Goal: Information Seeking & Learning: Find specific fact

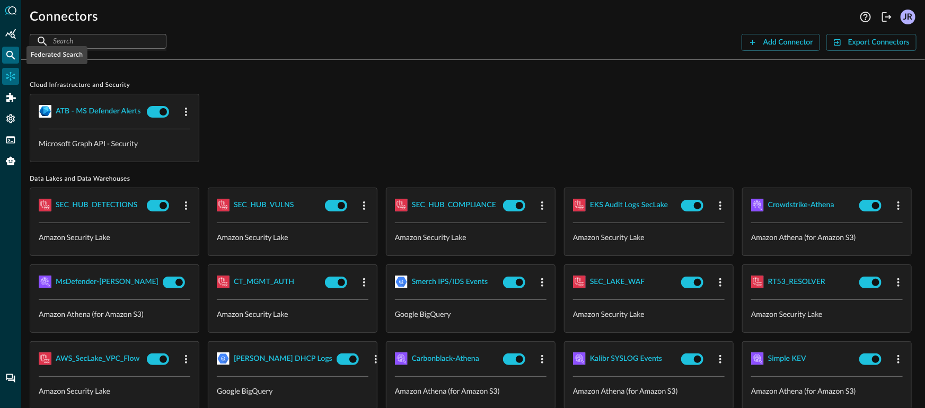
click at [13, 52] on icon "Federated Search" at bounding box center [10, 55] width 11 height 11
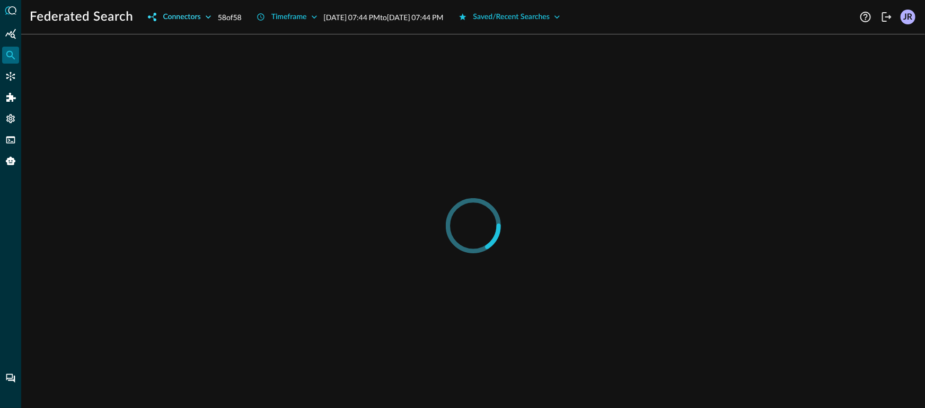
click at [191, 20] on div "Connectors" at bounding box center [182, 17] width 38 height 13
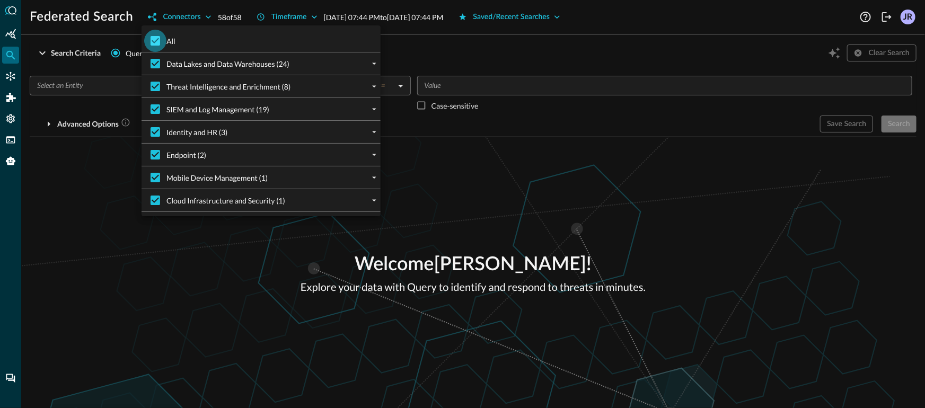
click at [152, 42] on input "All" at bounding box center [155, 41] width 22 height 22
checkbox input "false"
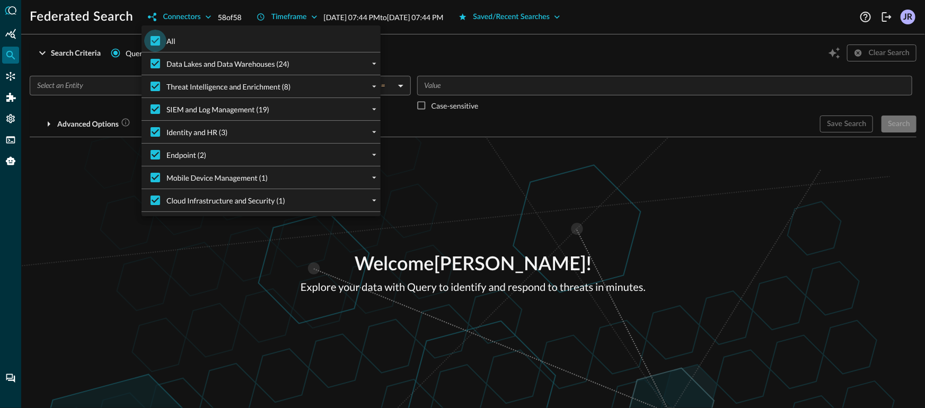
checkbox input "false"
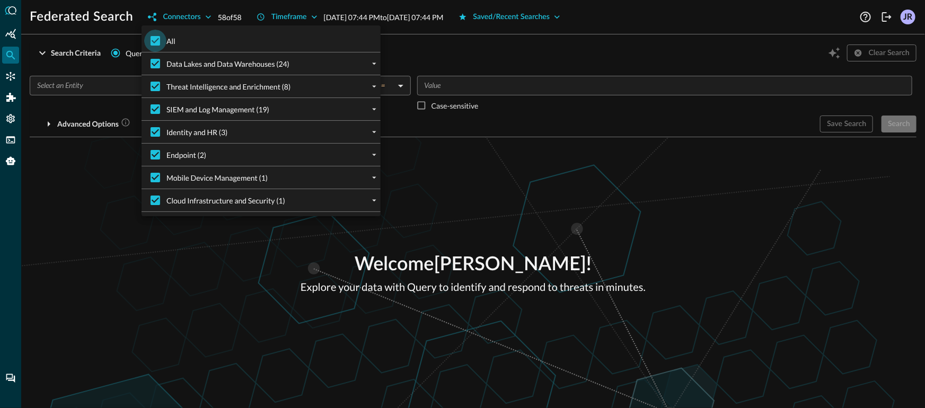
checkbox input "false"
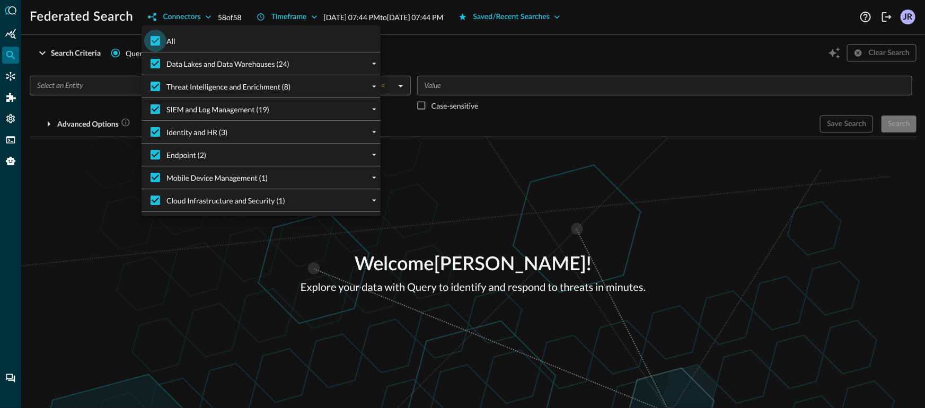
checkbox input "false"
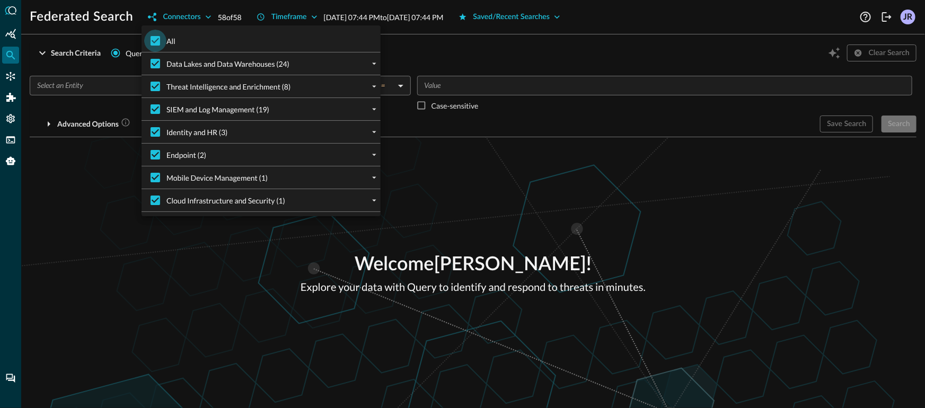
checkbox input "false"
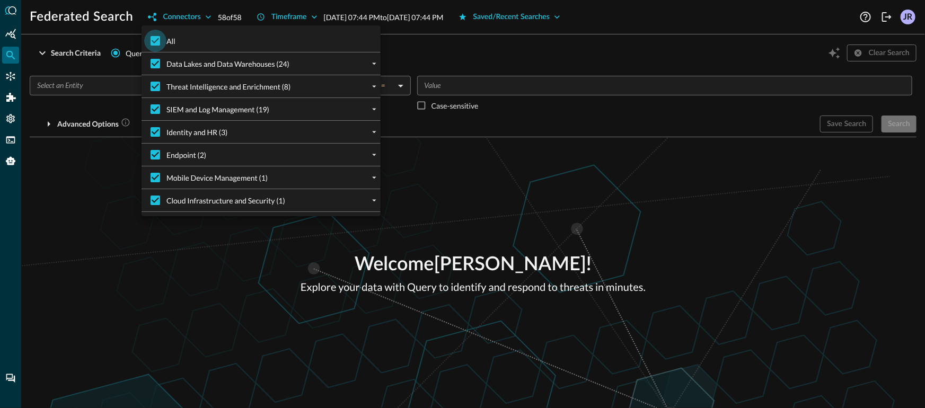
checkbox input "false"
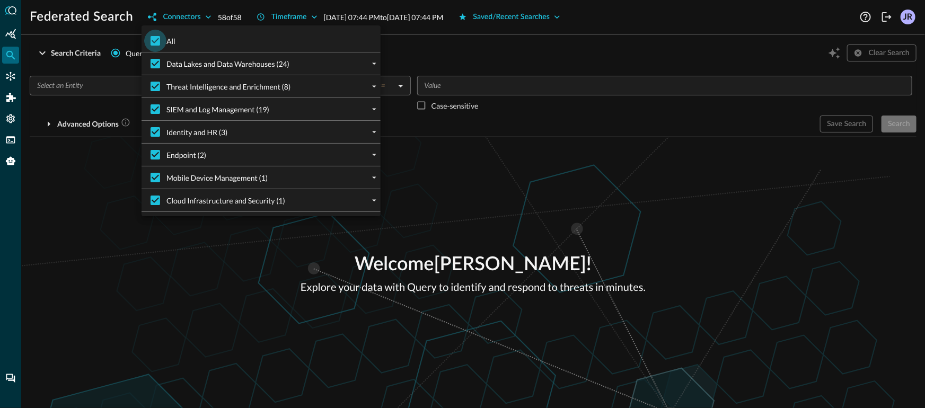
checkbox input "false"
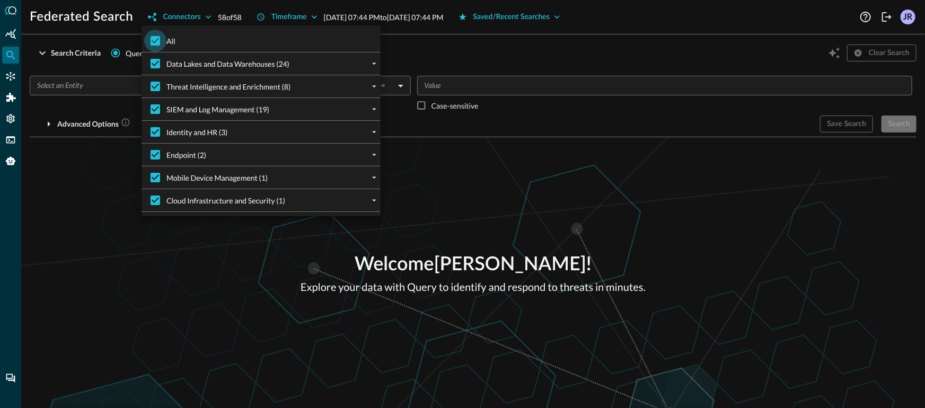
checkbox input "false"
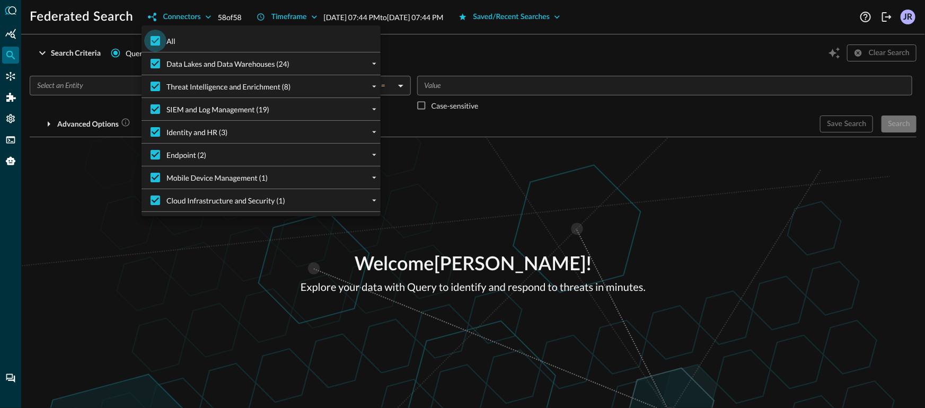
checkbox input "false"
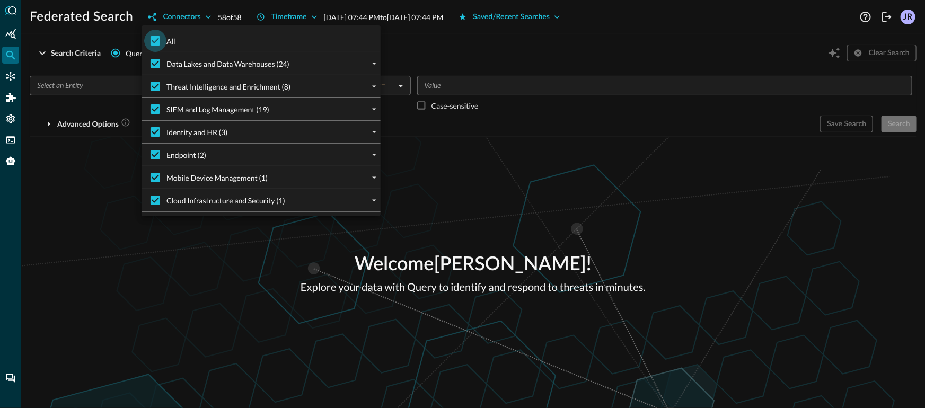
checkbox input "false"
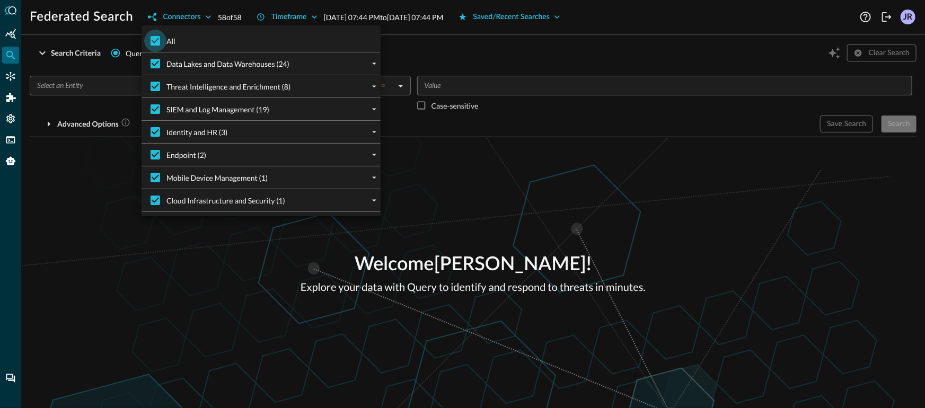
checkbox input "false"
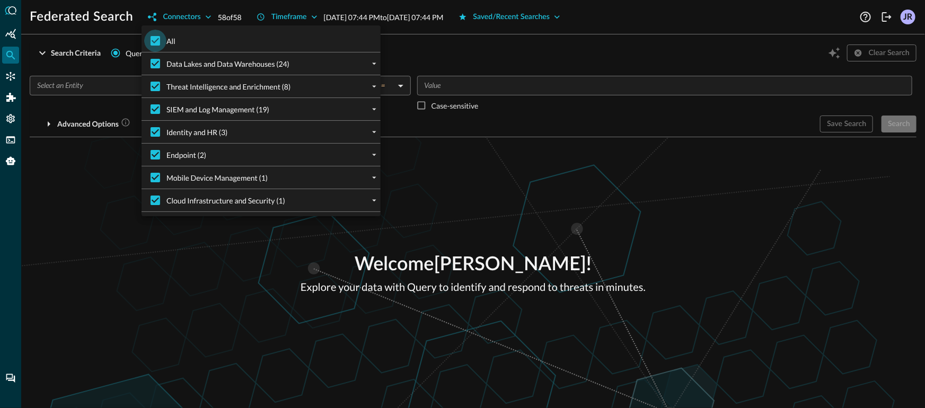
checkbox input "false"
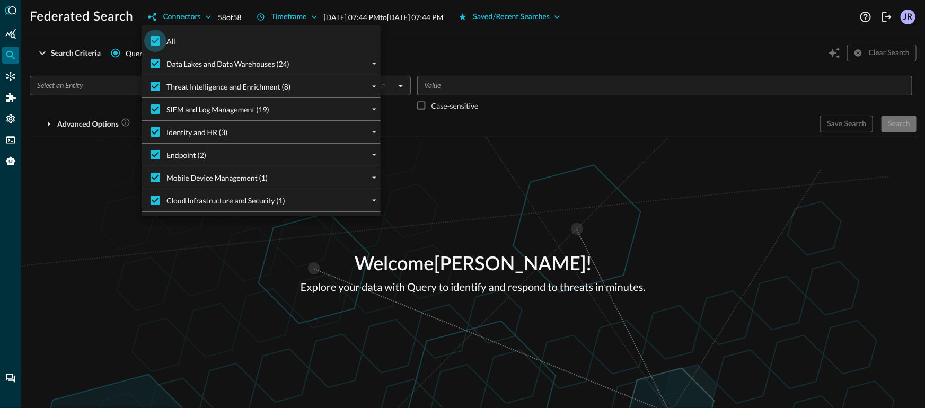
checkbox input "false"
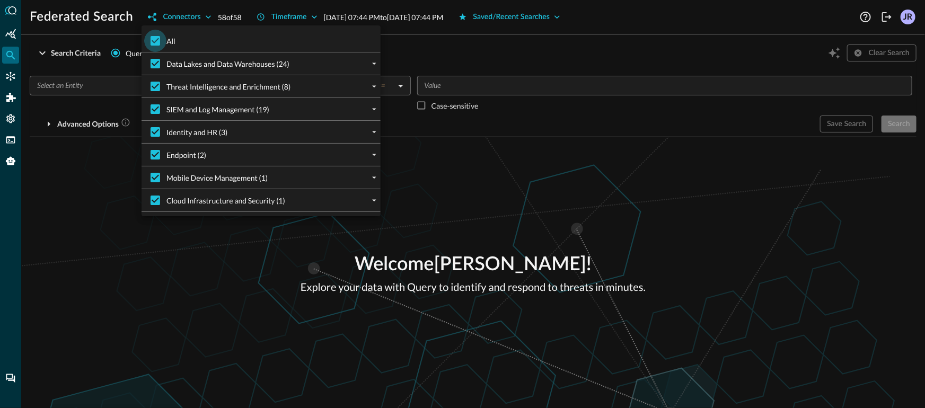
checkbox input "false"
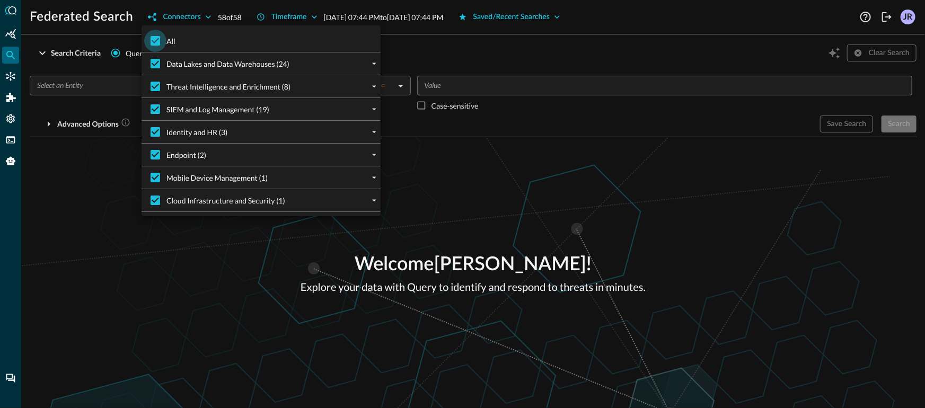
checkbox input "false"
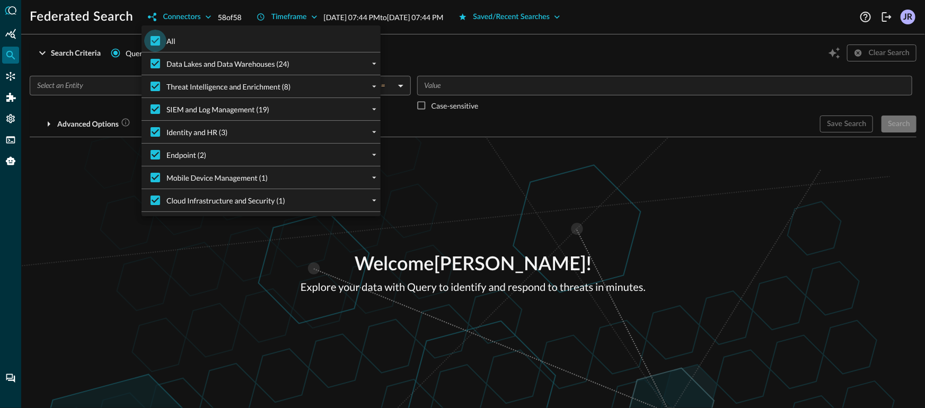
checkbox input "false"
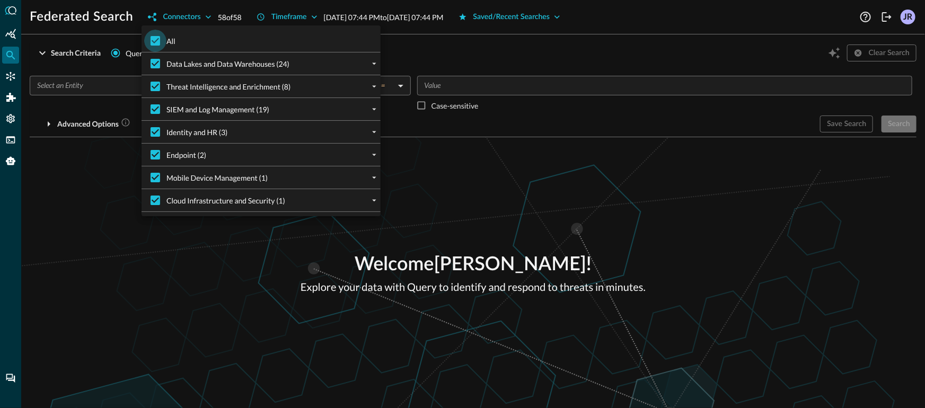
checkbox input "false"
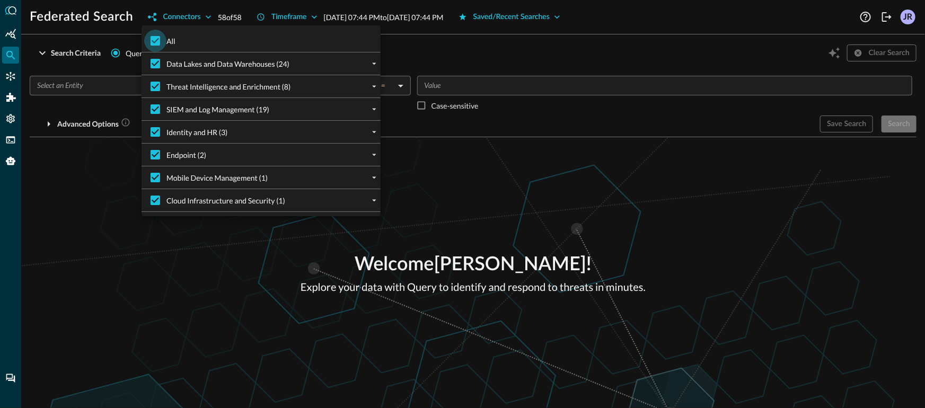
checkbox input "false"
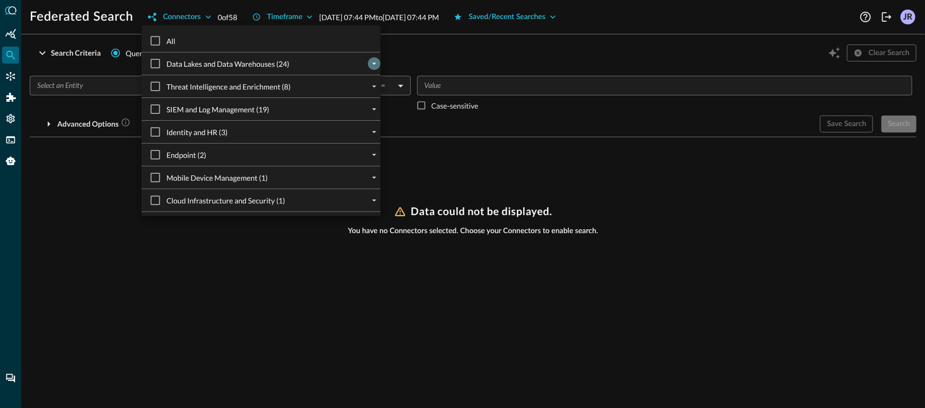
click at [378, 66] on button "expand" at bounding box center [374, 63] width 13 height 13
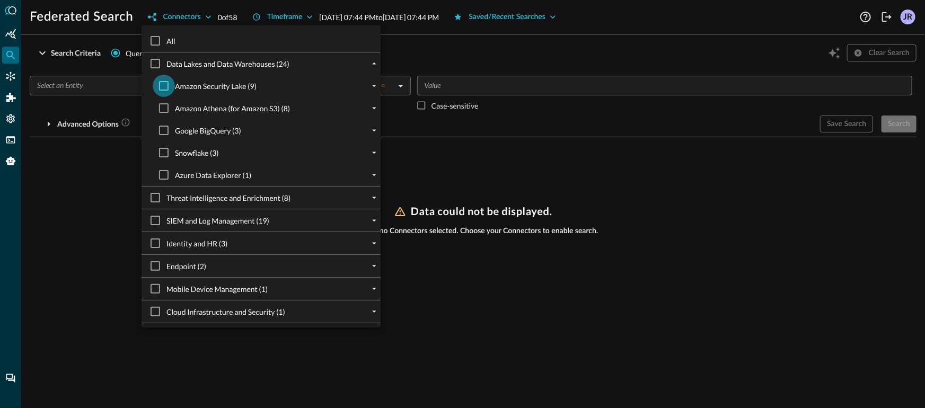
click at [165, 93] on input "Amazon Security Lake (9)" at bounding box center [164, 86] width 22 height 22
checkbox input "true"
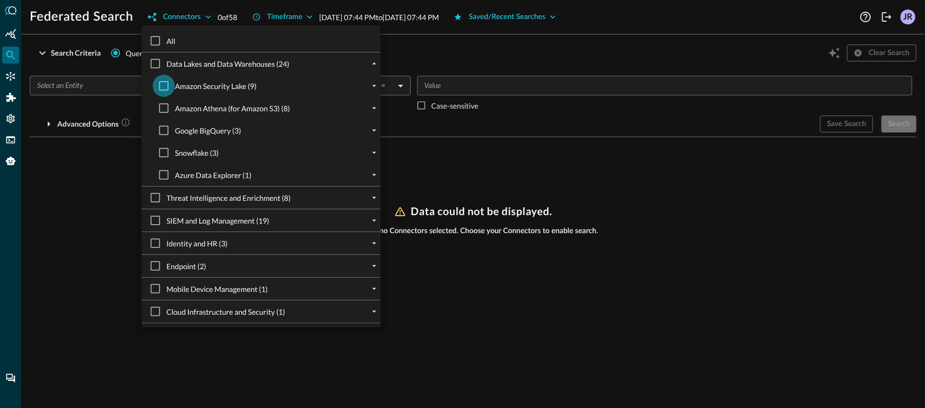
checkbox input "true"
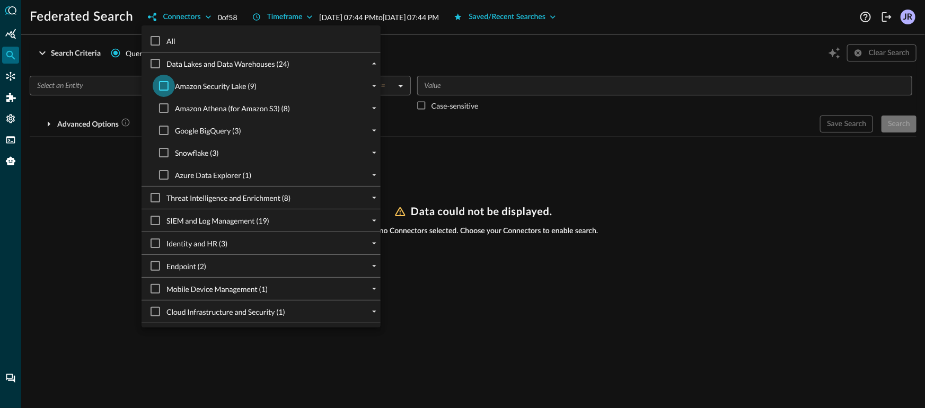
checkbox input "true"
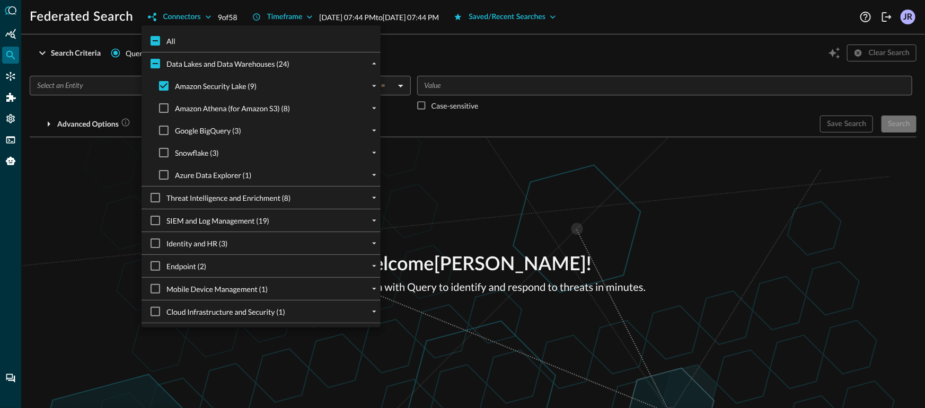
click at [76, 85] on div at bounding box center [462, 204] width 925 height 408
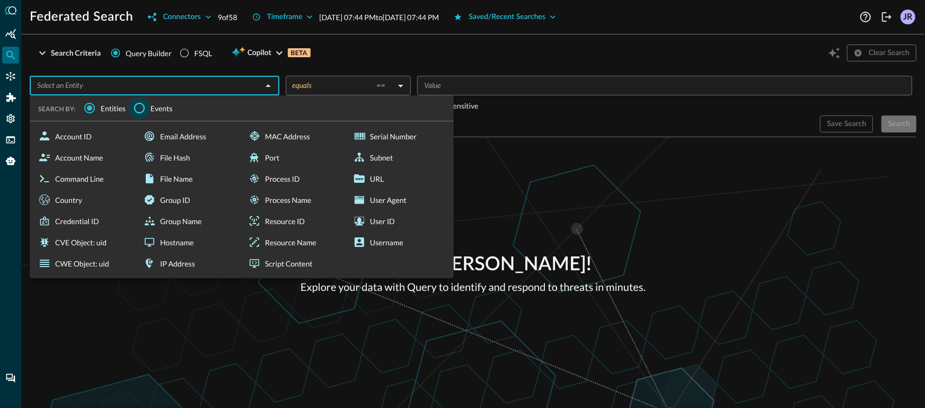
click at [135, 108] on input "Events" at bounding box center [139, 108] width 22 height 22
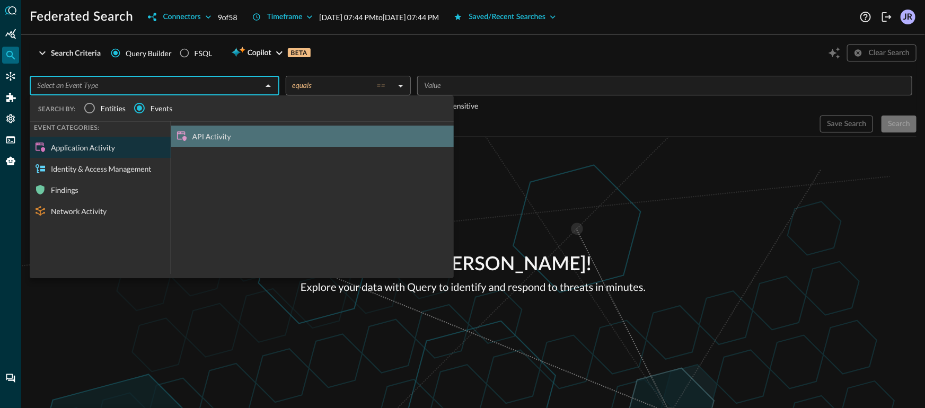
click at [180, 136] on icon at bounding box center [181, 136] width 13 height 13
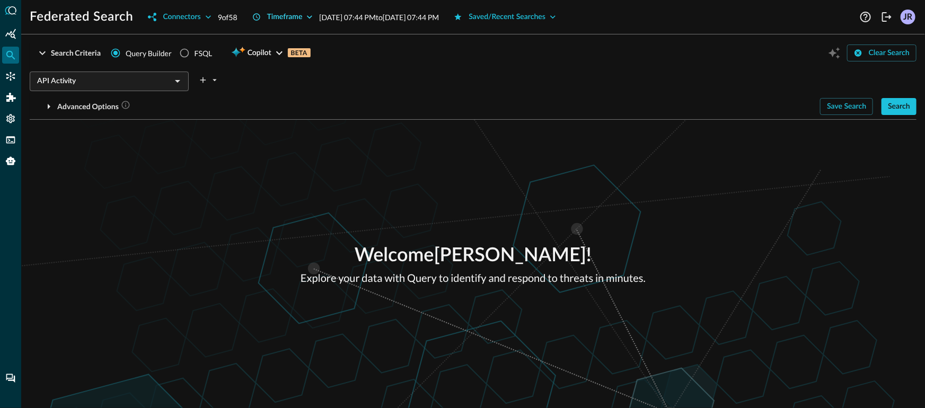
click at [305, 17] on button "Timeframe" at bounding box center [283, 16] width 74 height 17
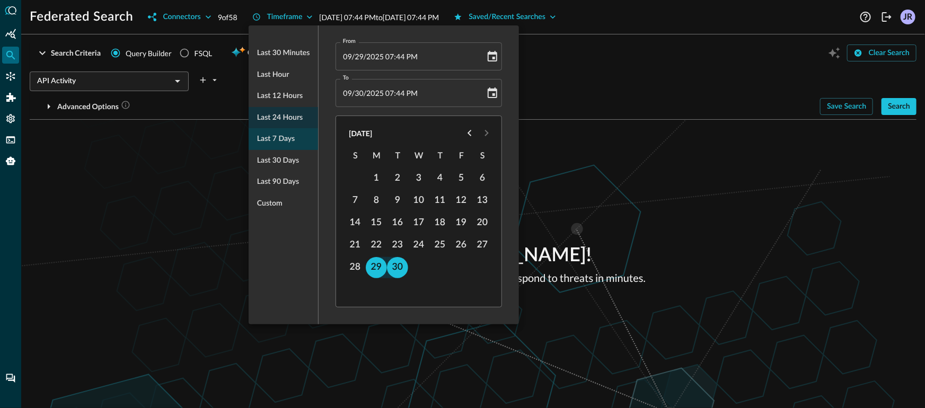
click at [294, 136] on span "Last 7 days" at bounding box center [276, 139] width 38 height 13
type input "[DATE] 07:44 PM"
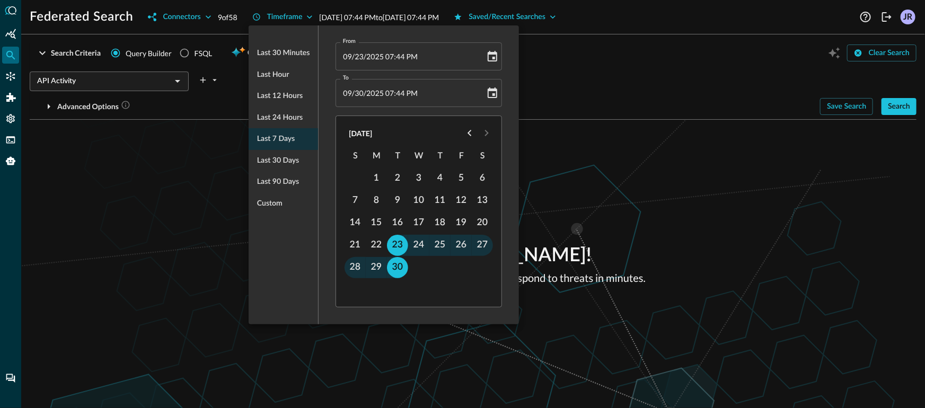
click at [741, 206] on div at bounding box center [462, 204] width 925 height 408
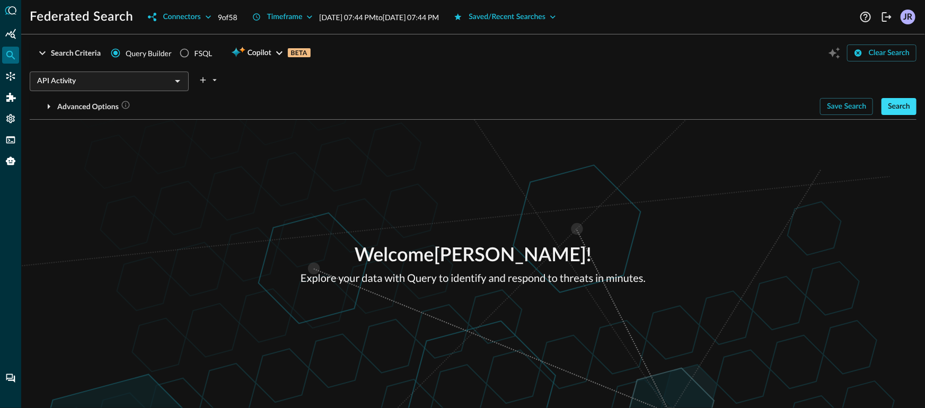
click at [888, 112] on button "Search" at bounding box center [899, 106] width 35 height 17
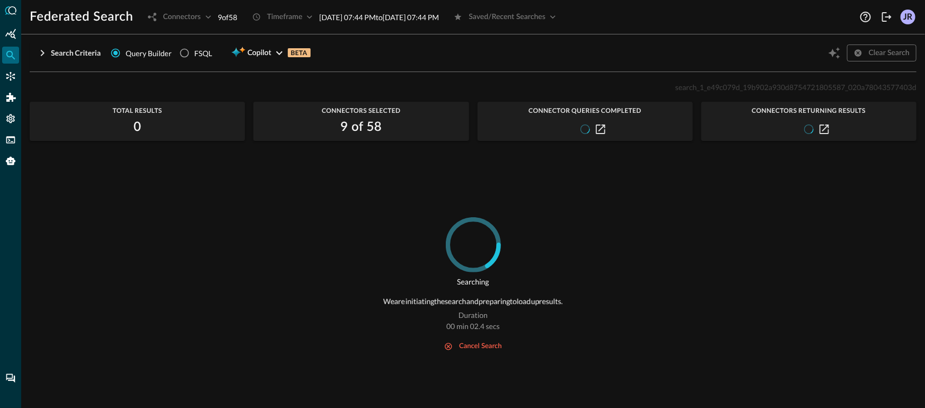
click at [754, 91] on span "search_1_e49c079d_19b902a930d8754721805587_020a78043577403d" at bounding box center [795, 87] width 241 height 9
copy p "search_1_e49c079d_19b902a930d8754721805587_020a78043577403d"
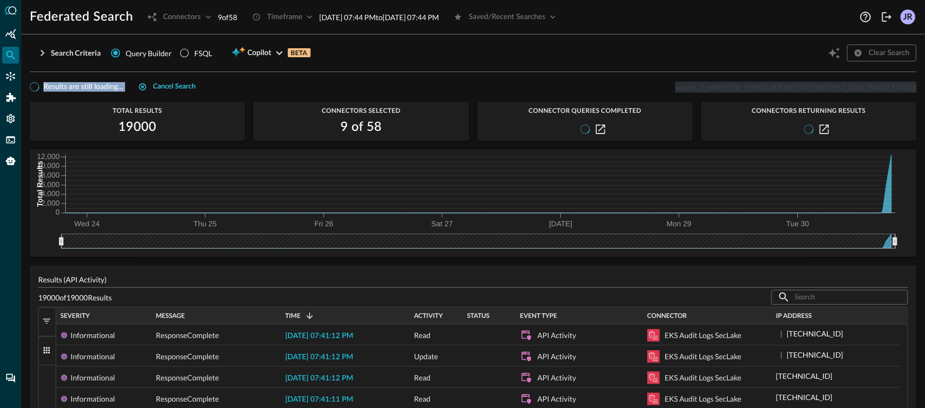
click at [169, 90] on div "Cancel search" at bounding box center [174, 87] width 42 height 12
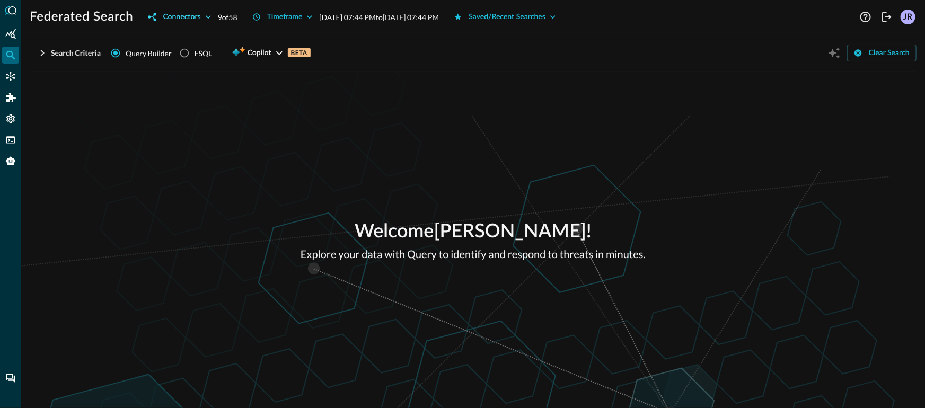
click at [180, 21] on div "Connectors" at bounding box center [182, 17] width 38 height 13
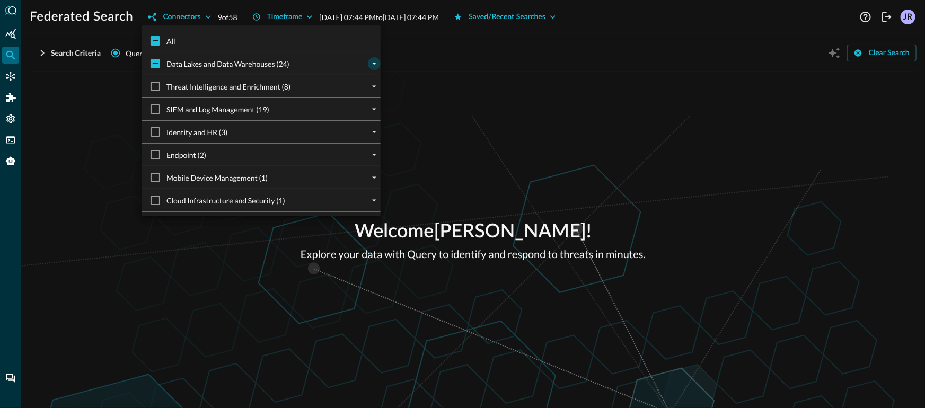
click at [370, 67] on icon "expand" at bounding box center [374, 64] width 10 height 10
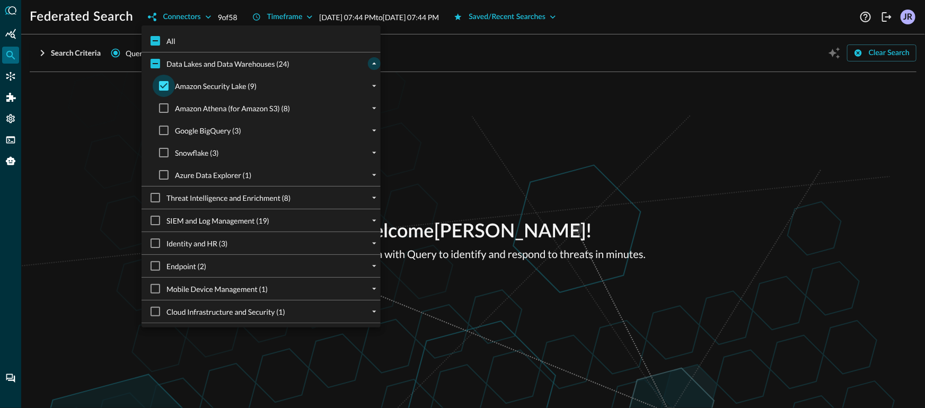
click at [164, 90] on input "Amazon Security Lake (9)" at bounding box center [164, 86] width 22 height 22
checkbox input "false"
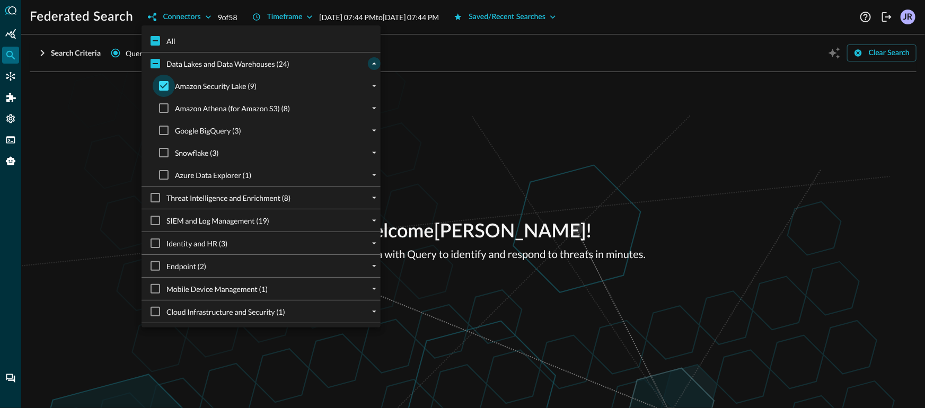
checkbox input "false"
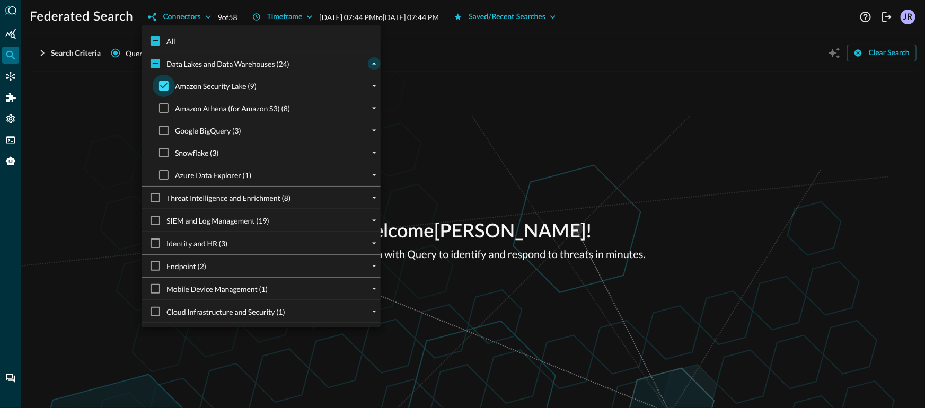
checkbox input "false"
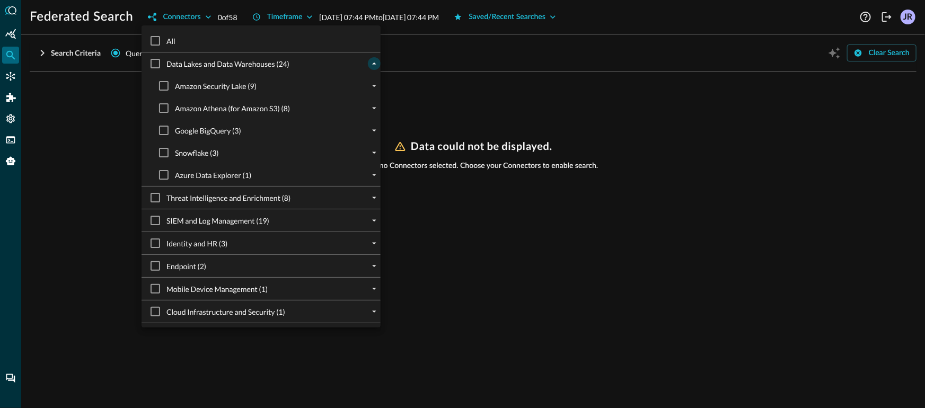
drag, startPoint x: 163, startPoint y: 115, endPoint x: 142, endPoint y: 113, distance: 21.3
click at [163, 115] on input "Amazon Athena (for Amazon S3) (8)" at bounding box center [164, 108] width 22 height 22
checkbox input "true"
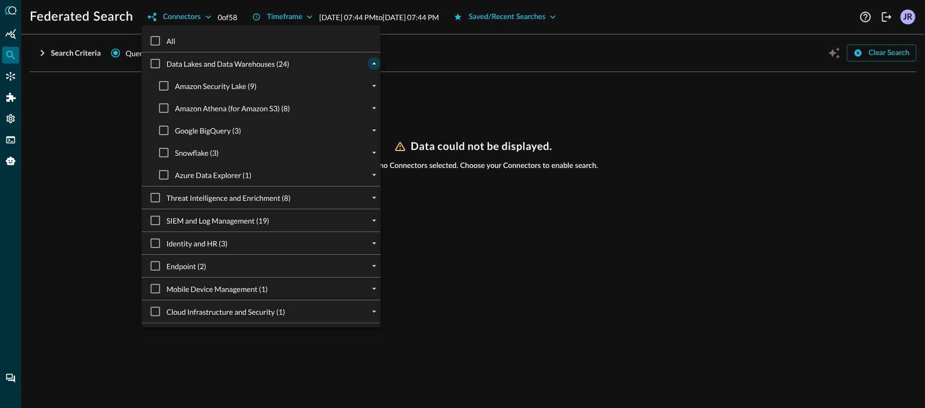
checkbox input "true"
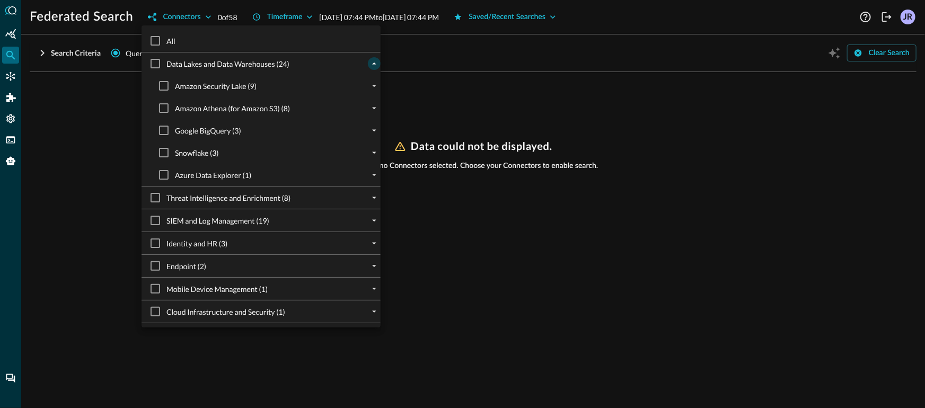
checkbox input "true"
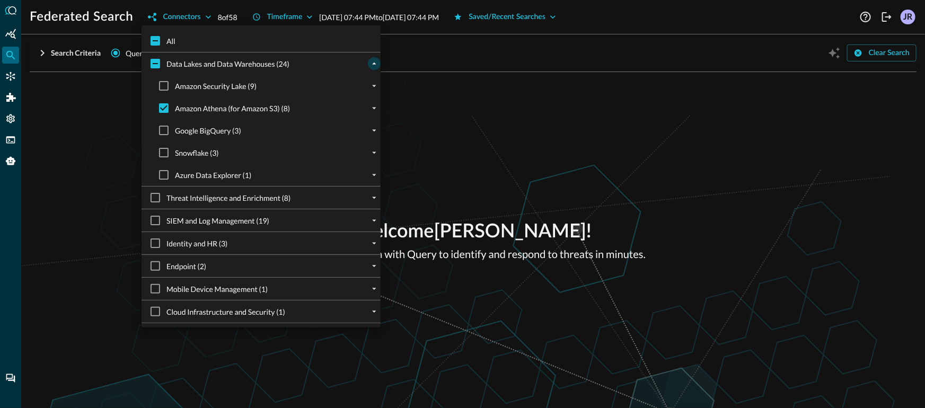
click at [102, 111] on div at bounding box center [462, 204] width 925 height 408
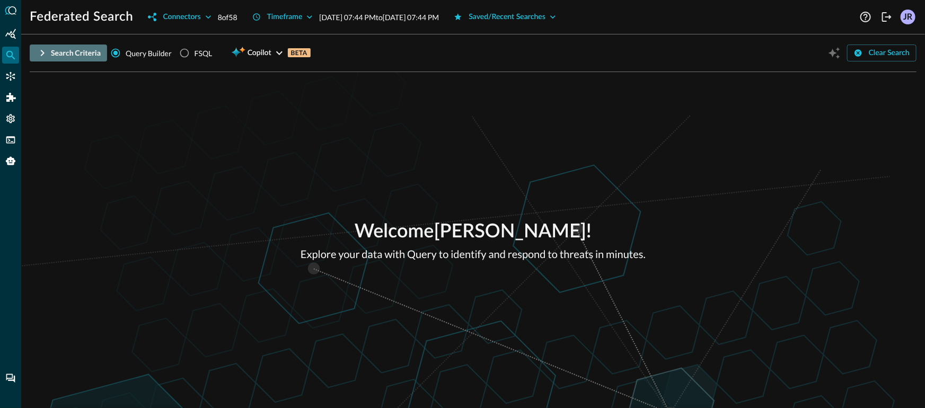
click at [48, 52] on icon "button" at bounding box center [42, 53] width 13 height 13
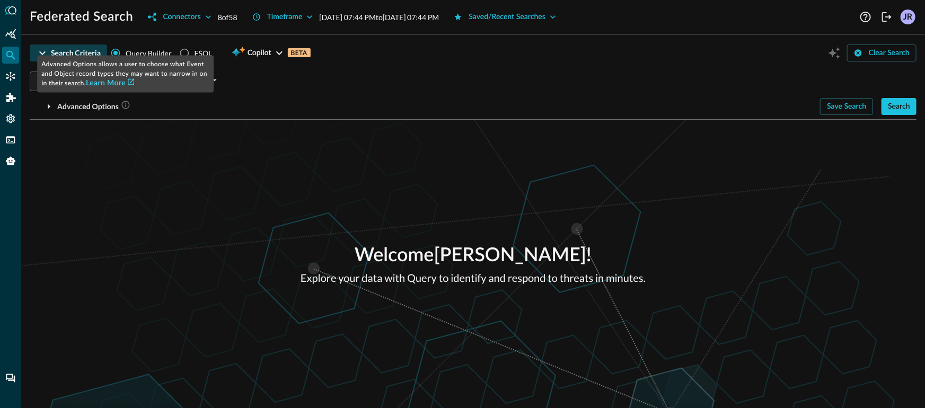
click at [127, 82] on link "Learn More" at bounding box center [110, 83] width 48 height 7
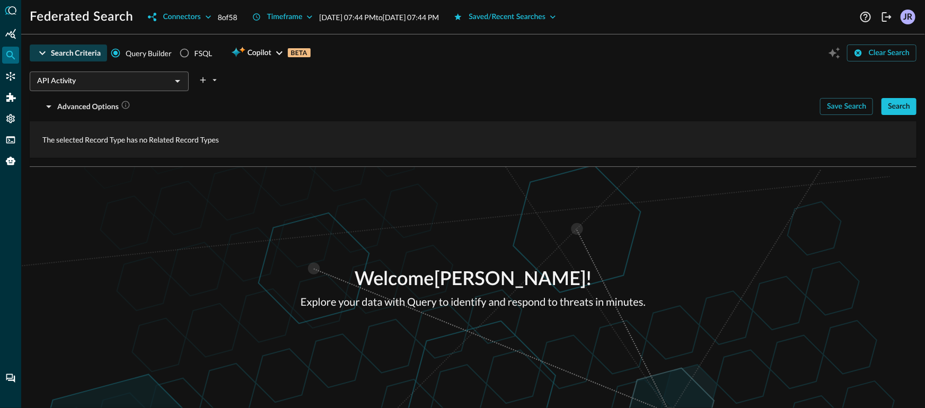
click at [101, 88] on div "API Activity ​" at bounding box center [109, 82] width 159 height 20
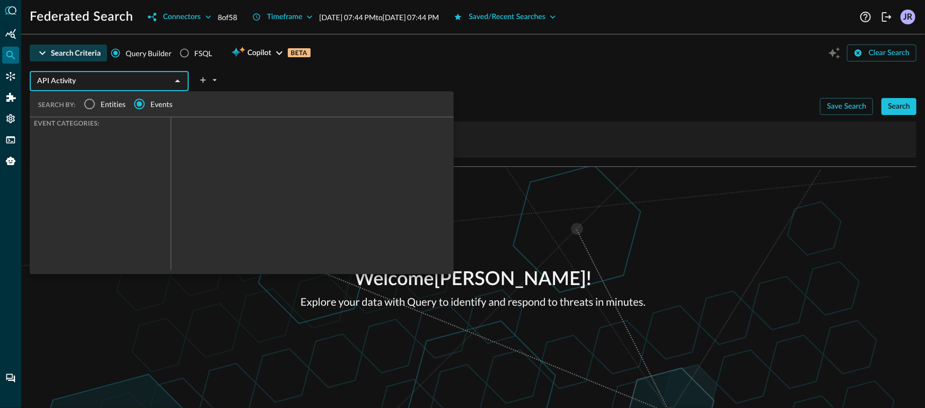
click at [102, 103] on span "Entities" at bounding box center [113, 104] width 25 height 11
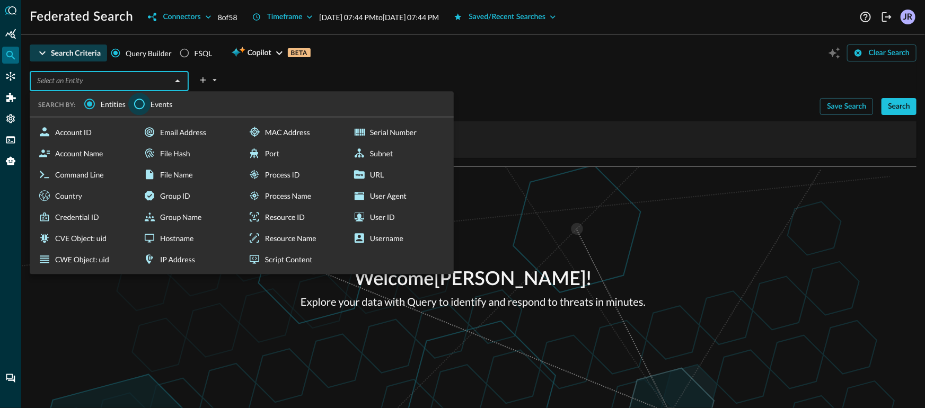
click at [145, 103] on input "Events" at bounding box center [139, 104] width 22 height 22
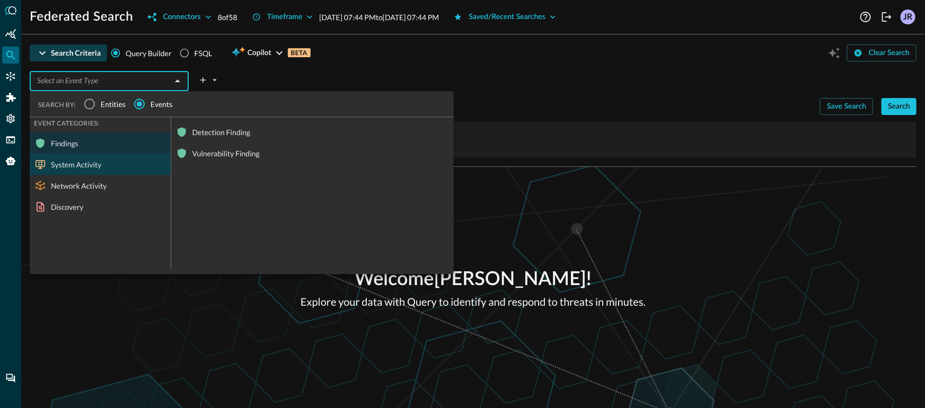
click at [107, 164] on div "System Activity" at bounding box center [100, 164] width 141 height 21
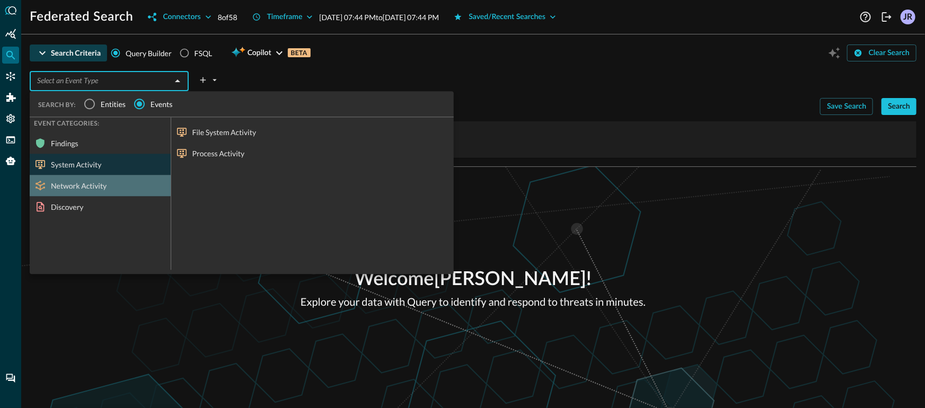
click at [119, 188] on div "Network Activity" at bounding box center [100, 185] width 141 height 21
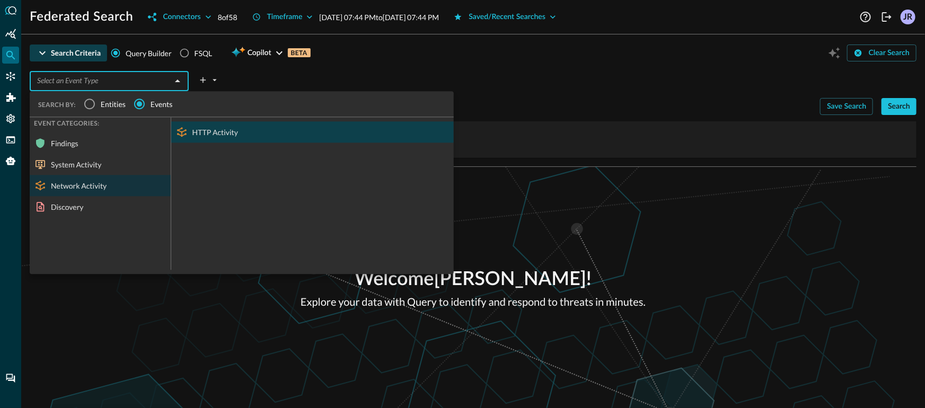
click at [233, 125] on div "HTTP Activity" at bounding box center [312, 131] width 283 height 21
type input "HTTP Activity"
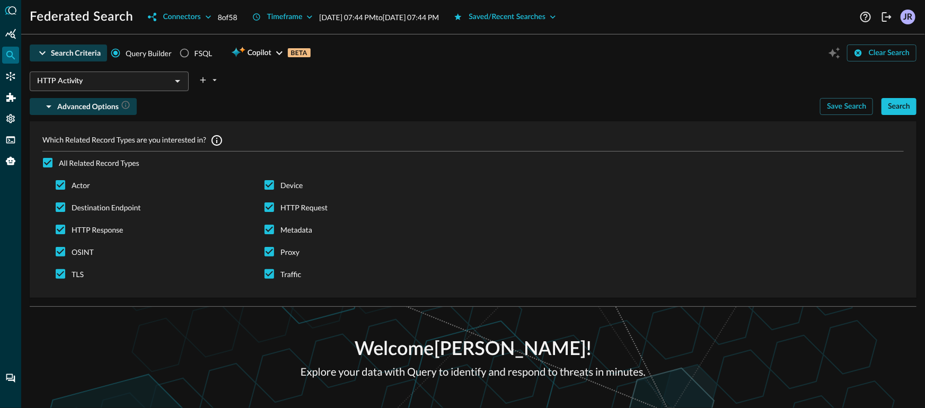
click at [52, 109] on icon "button" at bounding box center [48, 106] width 13 height 13
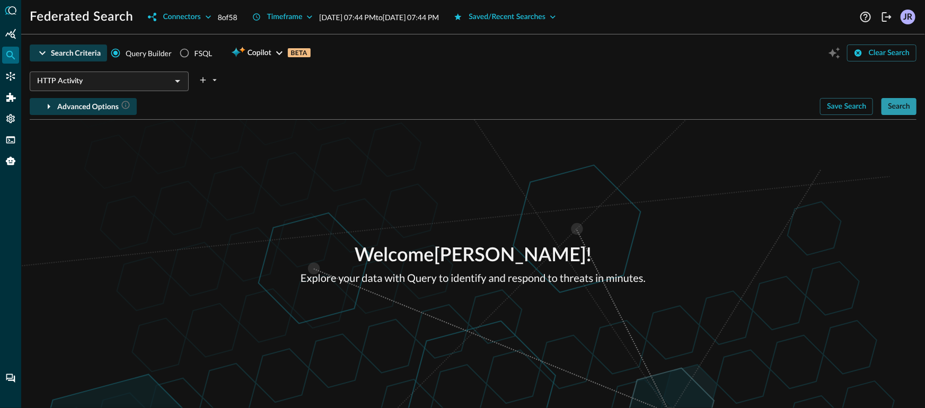
click at [900, 112] on div "Search" at bounding box center [899, 106] width 22 height 13
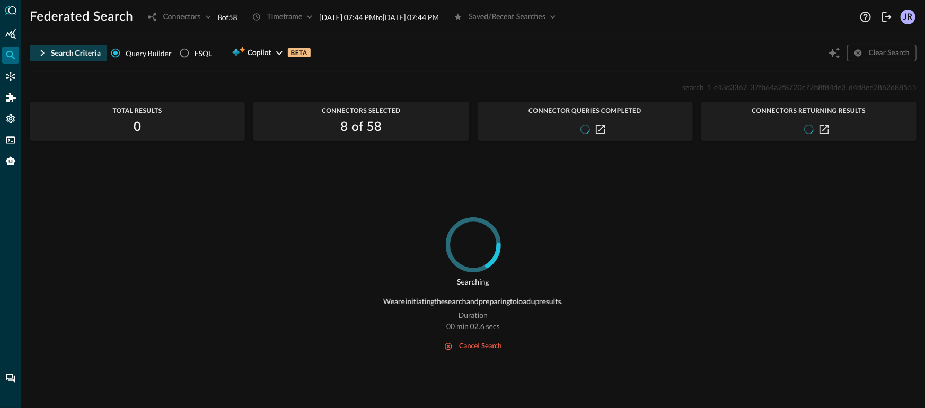
click at [777, 92] on p "search_1_c43d3367_37fb64a2f8720c72b8f84de3_d4d8ee2862d88555" at bounding box center [799, 87] width 234 height 11
copy p "search_1_c43d3367_37fb64a2f8720c72b8f84de3_d4d8ee2862d88555"
click at [50, 52] on button "Search Criteria" at bounding box center [68, 53] width 77 height 17
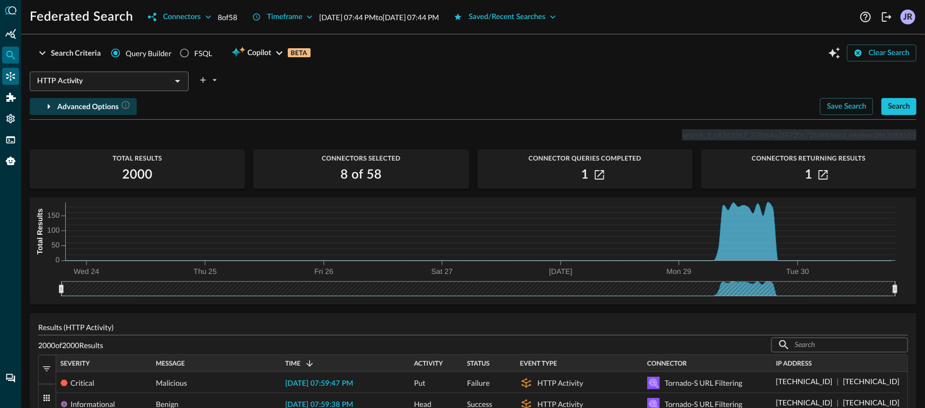
click at [14, 76] on icon "Connectors" at bounding box center [10, 76] width 11 height 11
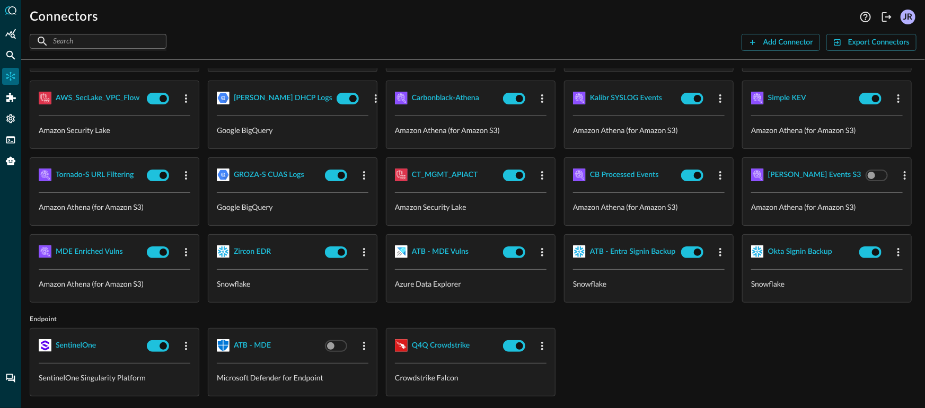
scroll to position [253, 0]
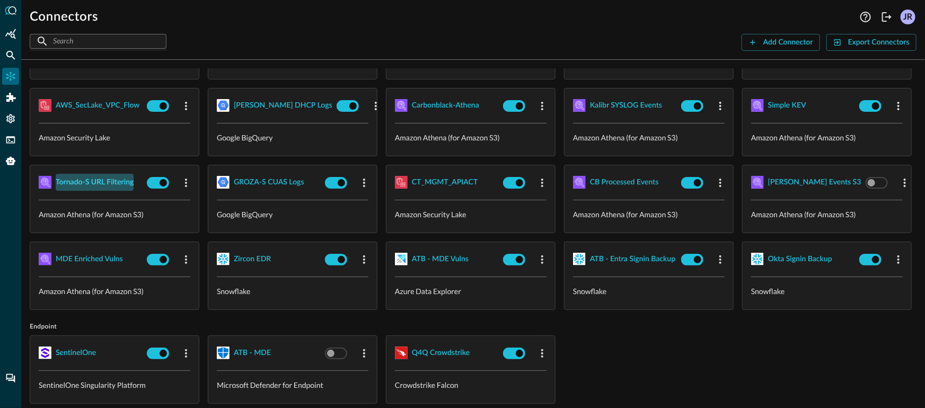
click at [134, 182] on div "Tornado-S URL Filtering" at bounding box center [95, 182] width 78 height 13
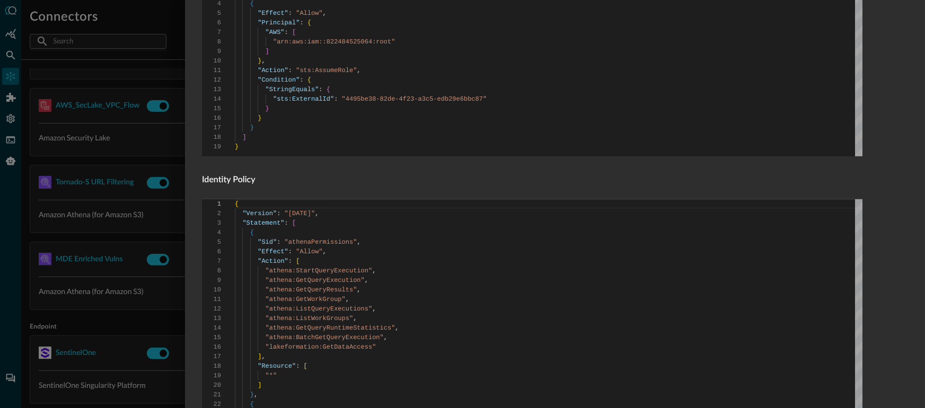
scroll to position [684, 0]
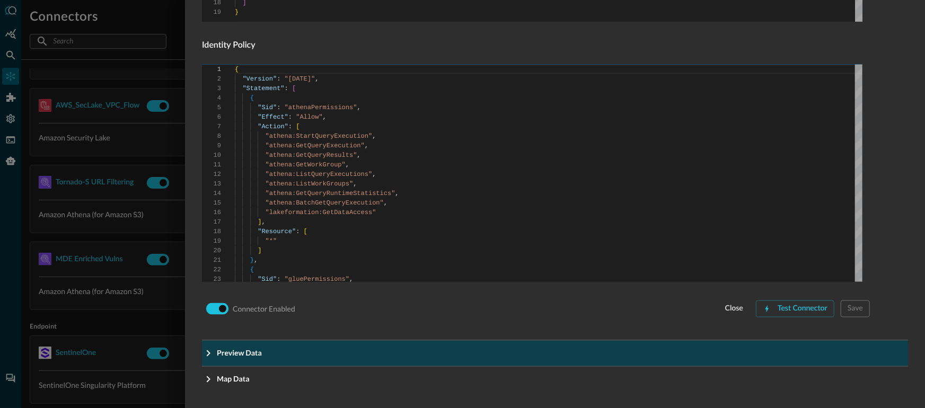
click at [274, 356] on span "Preview Data" at bounding box center [558, 353] width 683 height 11
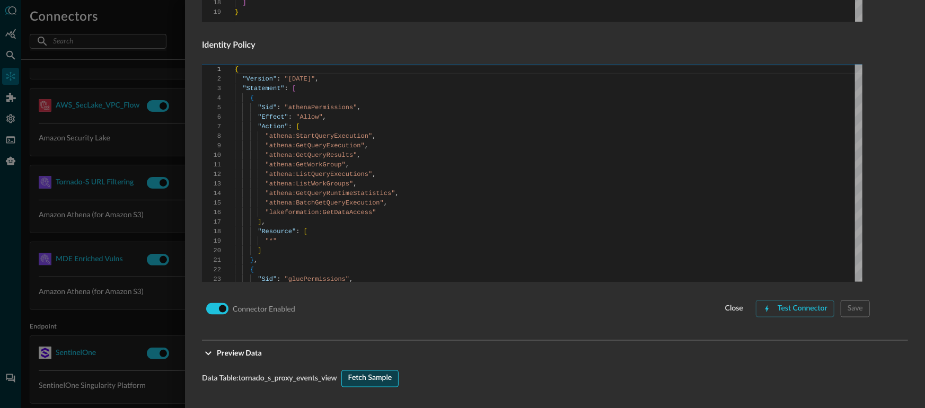
click at [378, 376] on div "Fetch Sample" at bounding box center [370, 378] width 44 height 13
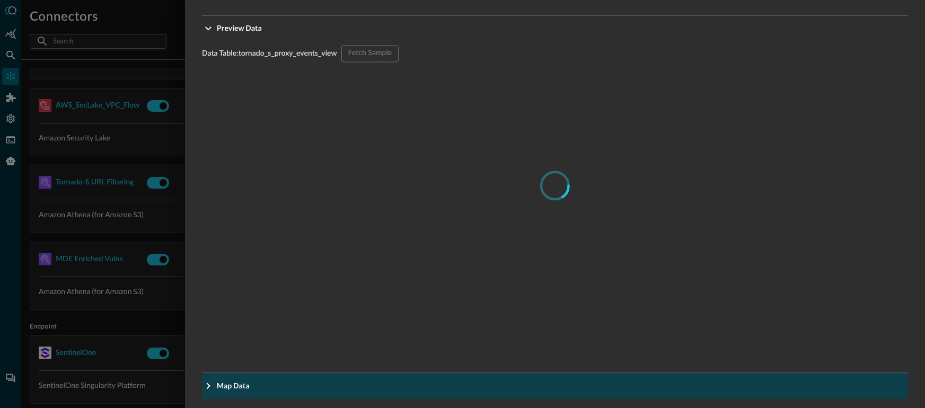
click at [253, 376] on button "Map Data" at bounding box center [555, 386] width 706 height 25
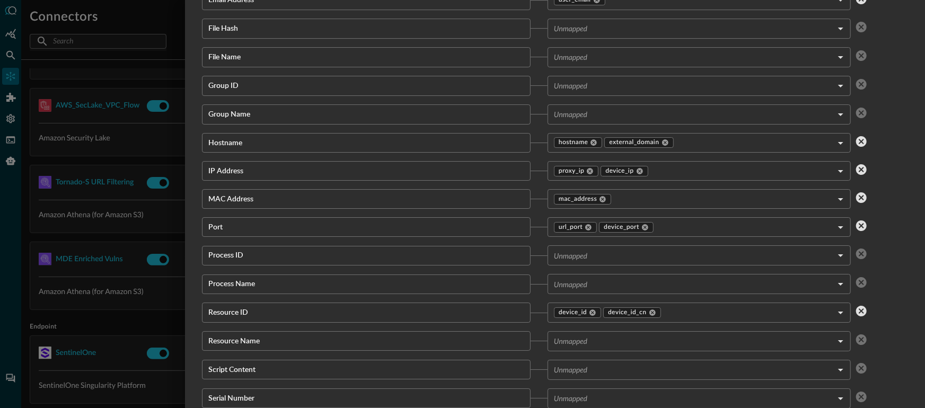
scroll to position [1809, 0]
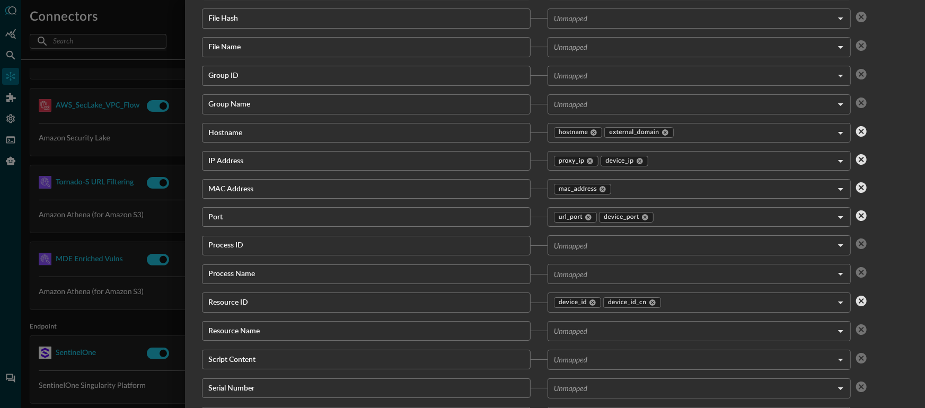
click at [610, 334] on body "Connectors Help Logout JR ​ ​ Add Connector Export Connectors Cloud Infrastruct…" at bounding box center [462, 204] width 925 height 408
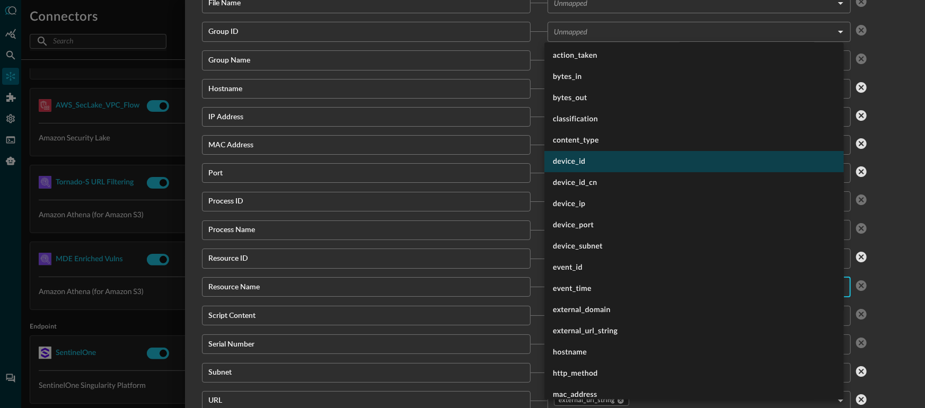
scroll to position [2, 0]
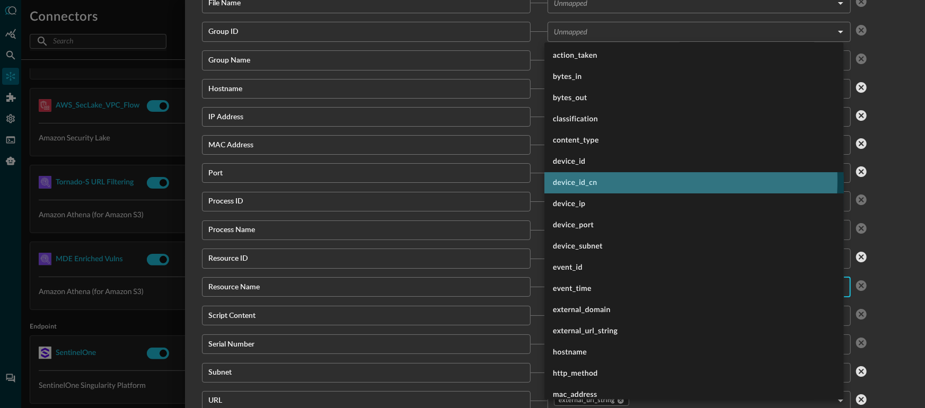
click at [608, 180] on li "device_id_cn" at bounding box center [694, 182] width 300 height 21
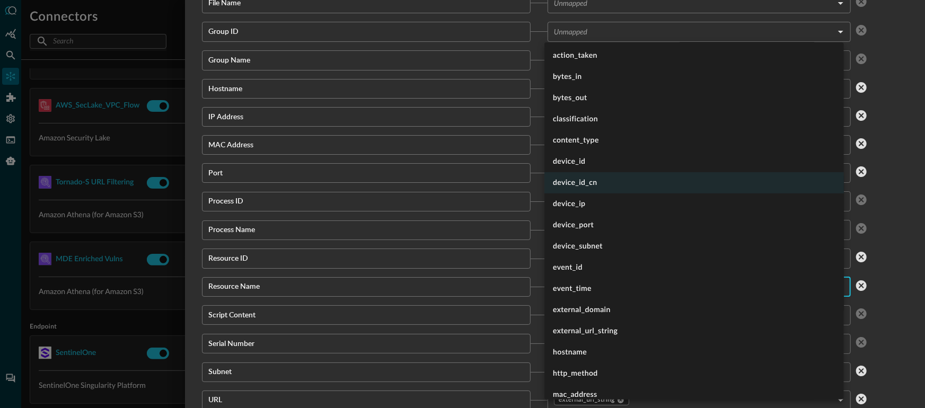
type input "device_id_cn"
click at [530, 265] on div at bounding box center [462, 204] width 925 height 408
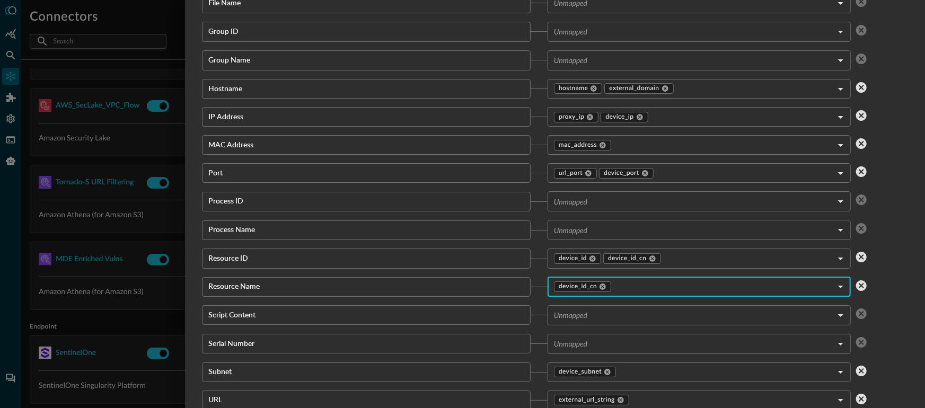
click at [527, 266] on div "Resource ID ​ device_id device_id_cn device_id,device_id_cn ​" at bounding box center [536, 259] width 668 height 20
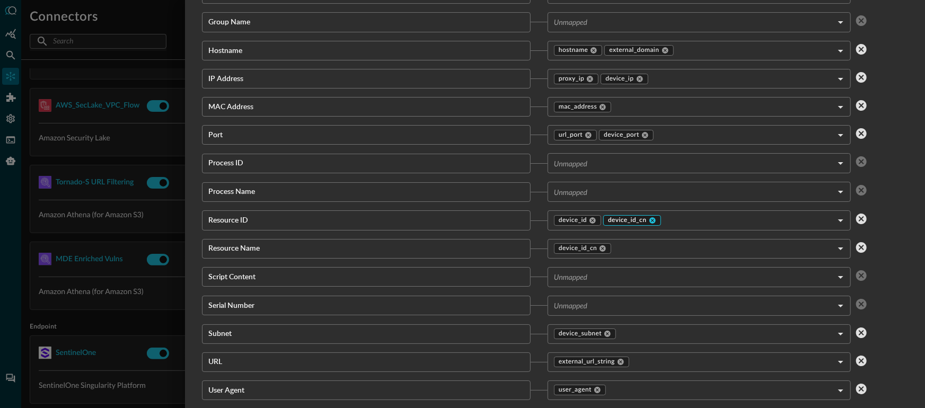
scroll to position [1891, 0]
click at [649, 219] on icon at bounding box center [652, 220] width 6 height 6
type input "device_id"
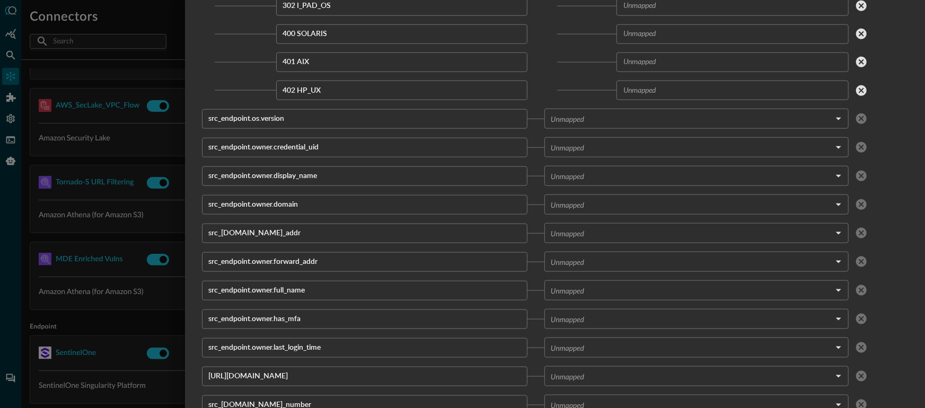
scroll to position [81915, 0]
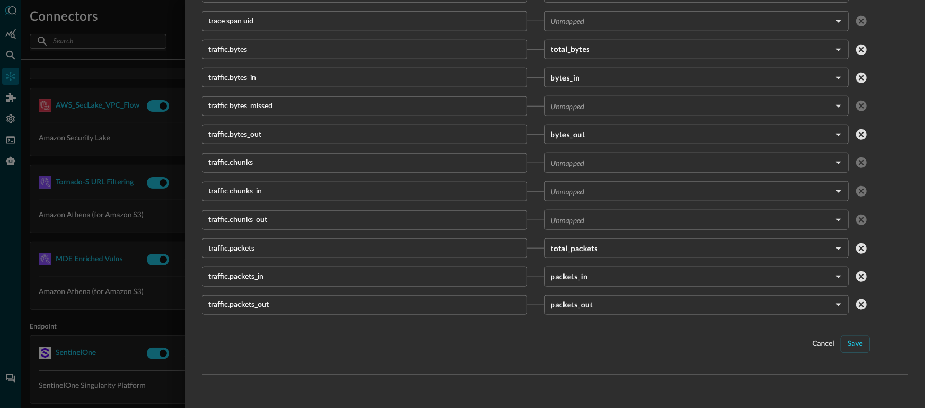
click at [853, 338] on div "Save" at bounding box center [855, 344] width 15 height 13
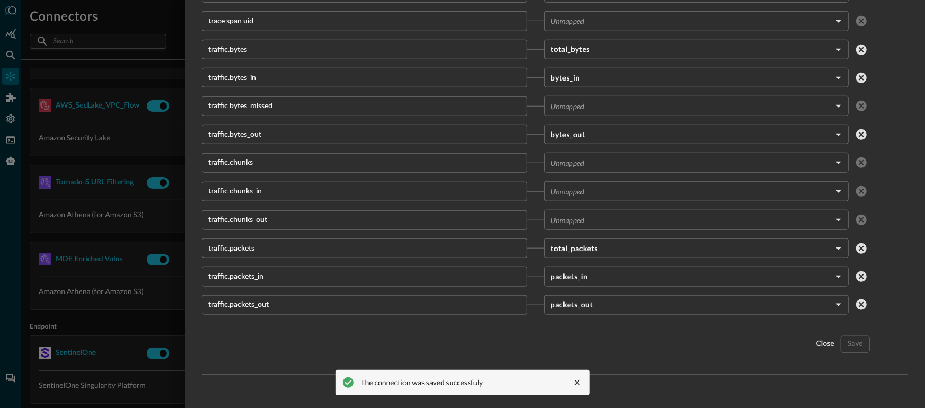
click at [112, 92] on div at bounding box center [462, 204] width 925 height 408
click at [4, 58] on div at bounding box center [462, 204] width 925 height 408
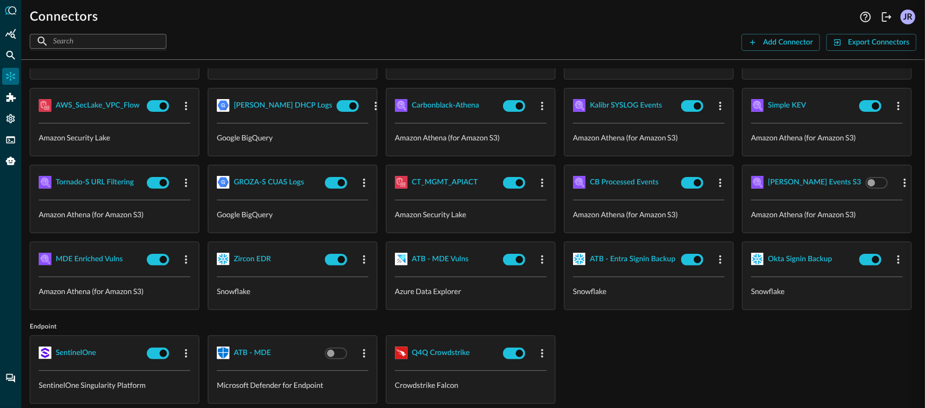
scroll to position [1101, 0]
click at [6, 57] on icon "Federated Search" at bounding box center [10, 55] width 11 height 11
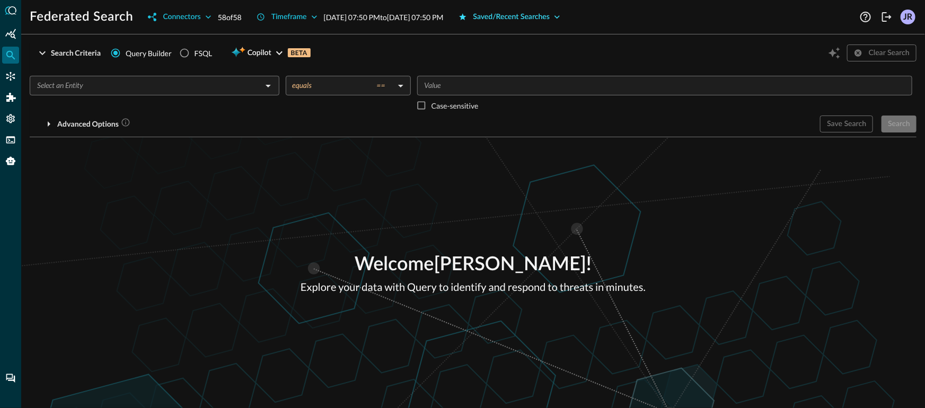
click at [544, 11] on div "Saved/Recent Searches" at bounding box center [511, 17] width 77 height 13
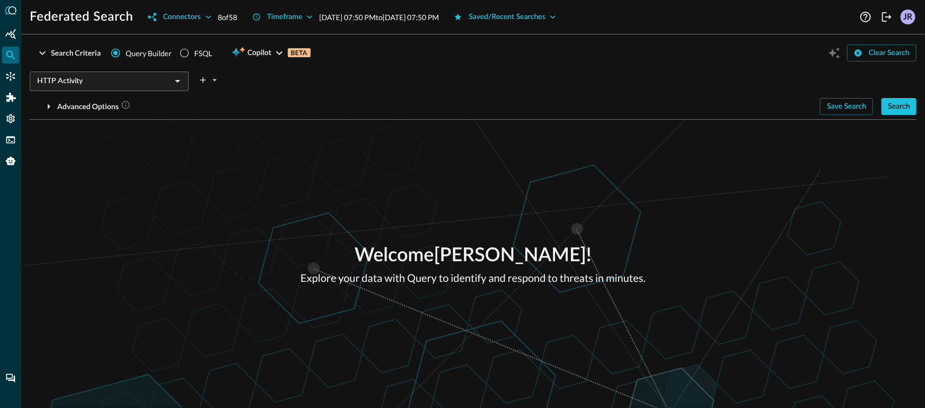
click at [254, 156] on div "Welcome Jonathan Rau ! Explore your data with Query to identify and respond to …" at bounding box center [473, 264] width 904 height 288
click at [910, 113] on button "Search" at bounding box center [899, 106] width 35 height 17
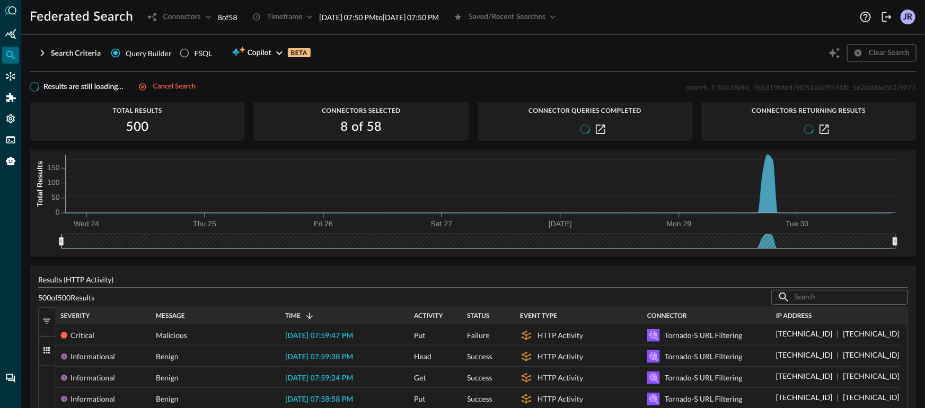
click at [764, 89] on span "search_1_b0a18ef6_76b319bfed78051a5d9341fc_5e2ddd6e5f278f75" at bounding box center [801, 87] width 230 height 9
copy p "search_1_b0a18ef6_76b319bfed78051a5d9341fc_5e2ddd6e5f278f75"
